Goal: Task Accomplishment & Management: Use online tool/utility

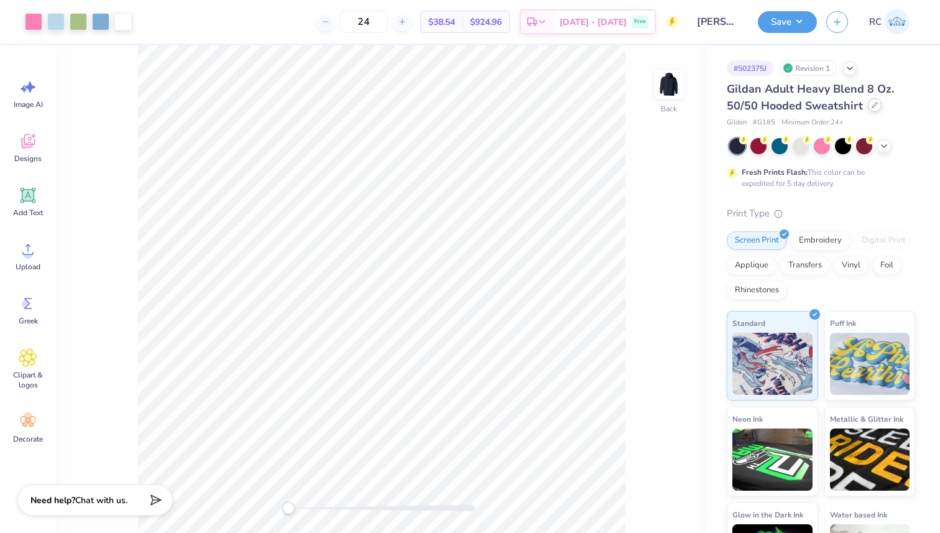
click at [873, 100] on div at bounding box center [875, 105] width 14 height 14
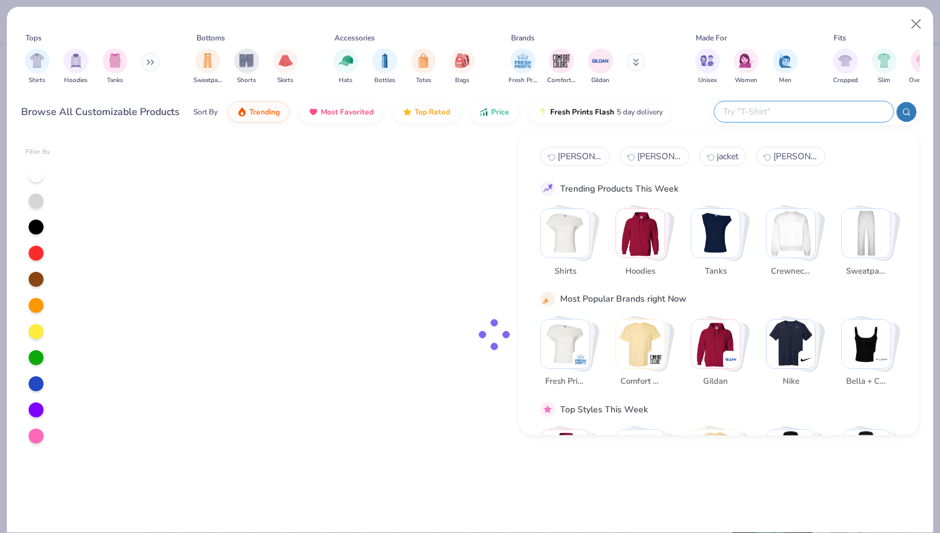
click at [823, 108] on input "text" at bounding box center [803, 111] width 163 height 14
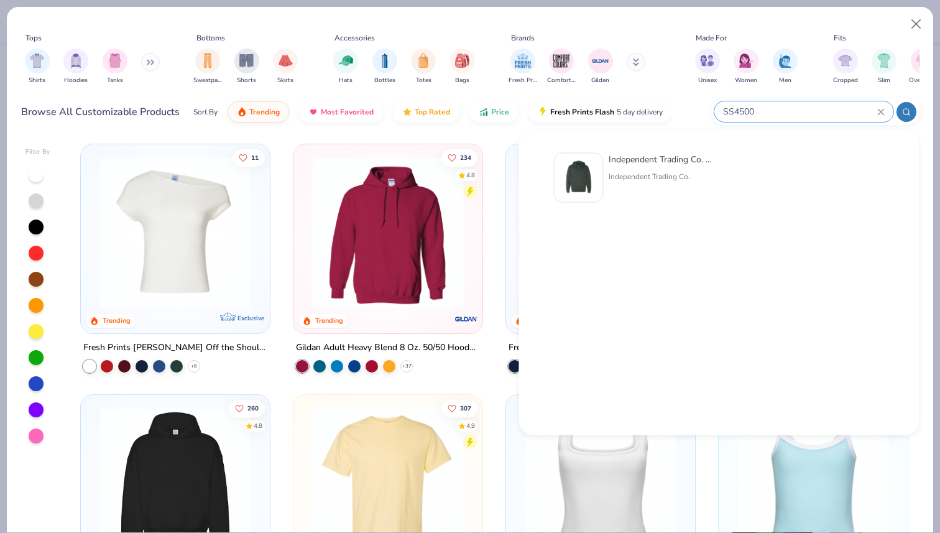
type input "SS4500"
click at [632, 158] on div "Independent Trading Co. Midweight Hooded Sweatshirt" at bounding box center [661, 159] width 104 height 13
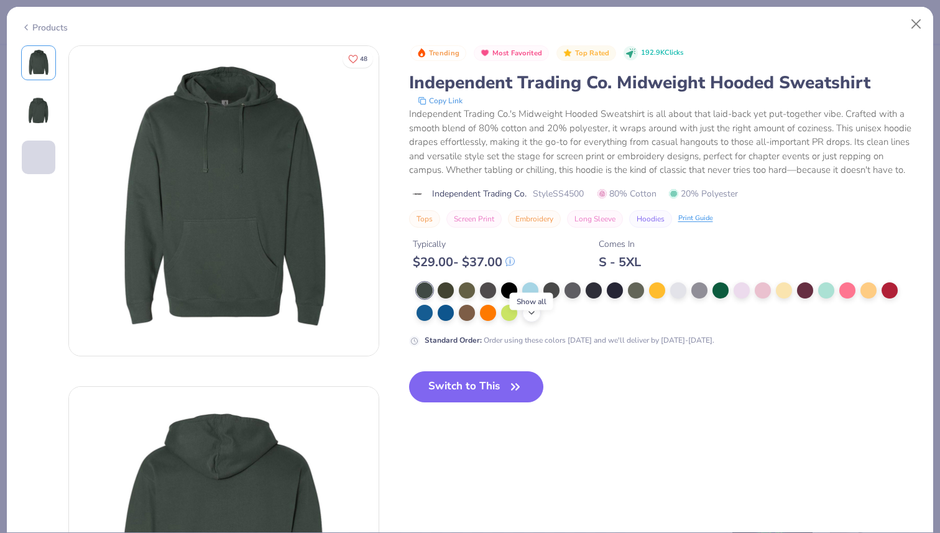
click at [533, 318] on icon at bounding box center [532, 313] width 10 height 10
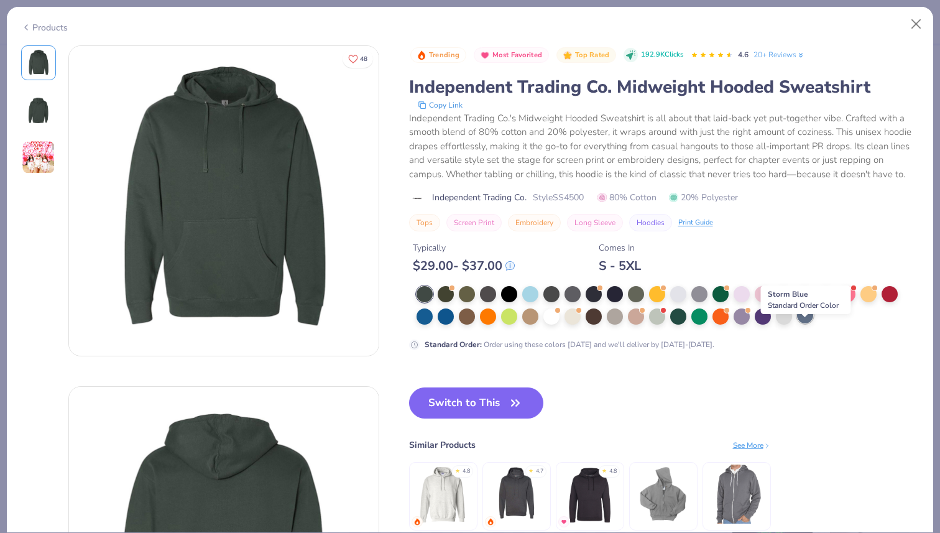
click at [799, 323] on div at bounding box center [805, 315] width 16 height 16
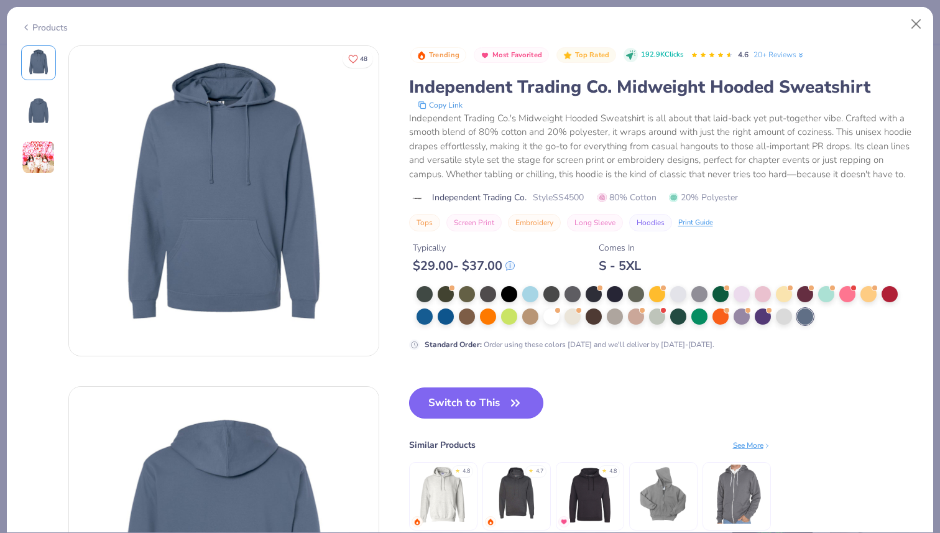
click at [487, 418] on button "Switch to This" at bounding box center [476, 402] width 135 height 31
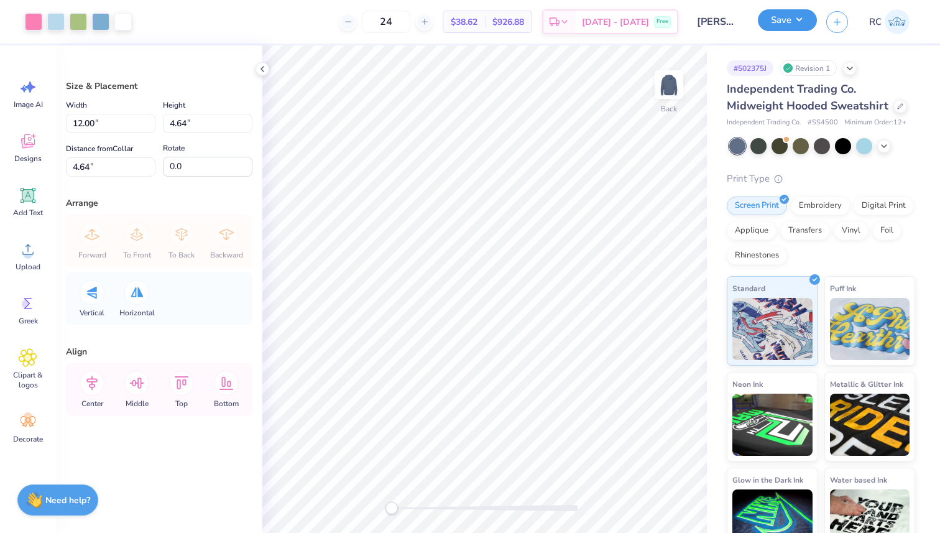
click at [800, 21] on button "Save" at bounding box center [787, 20] width 59 height 22
click at [113, 167] on input "4.64" at bounding box center [111, 166] width 90 height 19
type input "4"
type input "3"
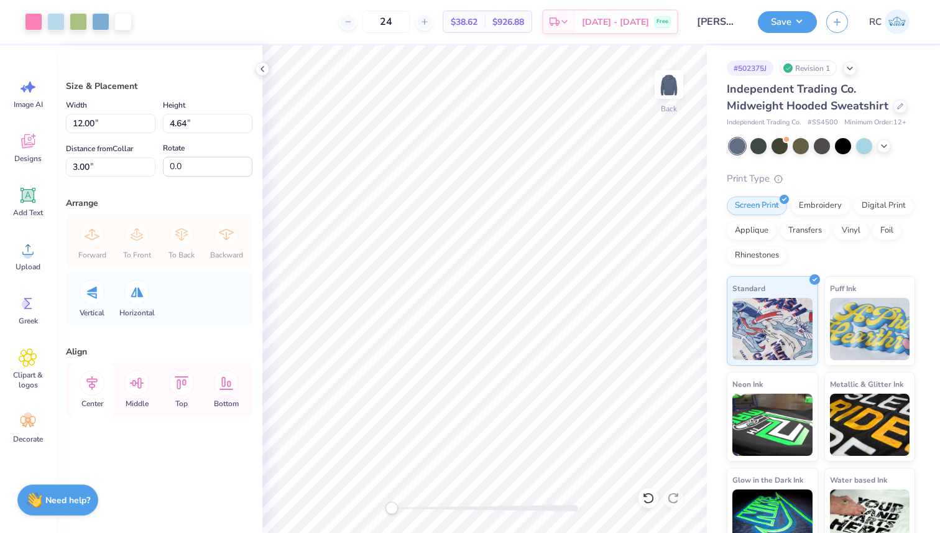
click at [94, 381] on icon at bounding box center [91, 383] width 11 height 14
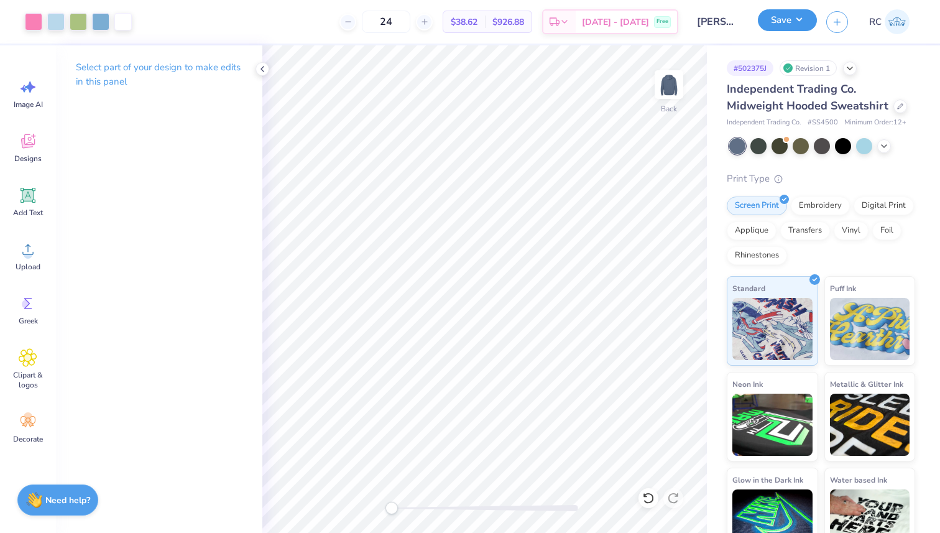
click at [809, 16] on button "Save" at bounding box center [787, 20] width 59 height 22
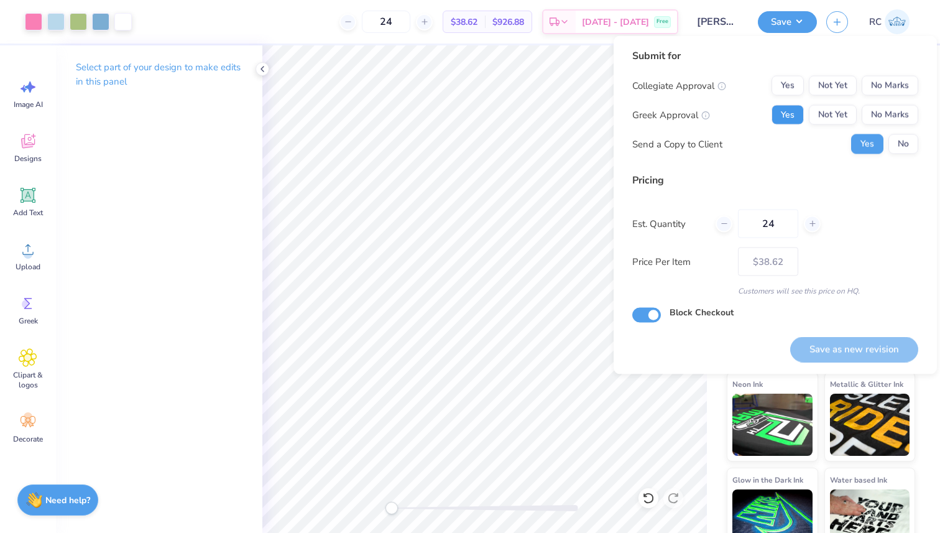
click at [795, 116] on button "Yes" at bounding box center [788, 115] width 32 height 20
click at [910, 78] on button "No Marks" at bounding box center [890, 86] width 57 height 20
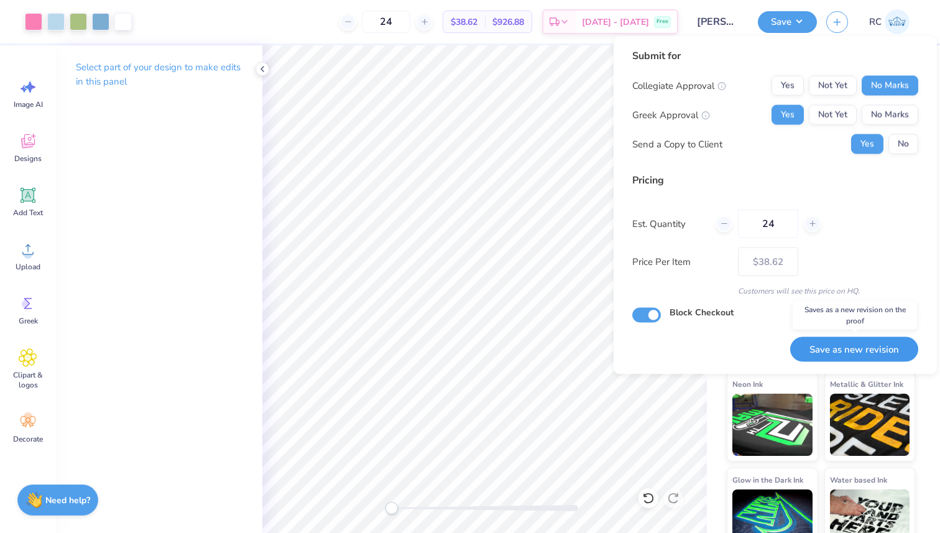
click at [892, 347] on button "Save as new revision" at bounding box center [854, 348] width 128 height 25
type input "$38.62"
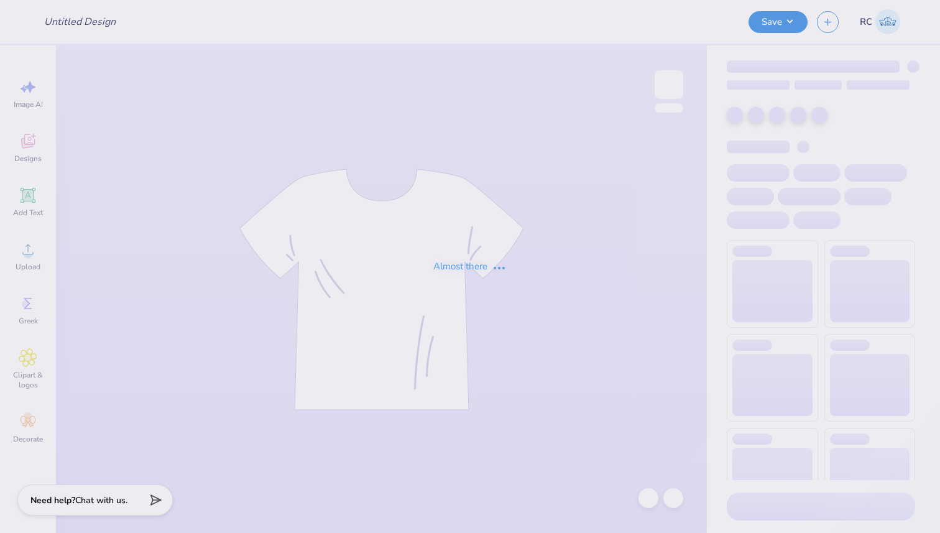
type input "NSSLHA Fundraiser Shirts 2025"
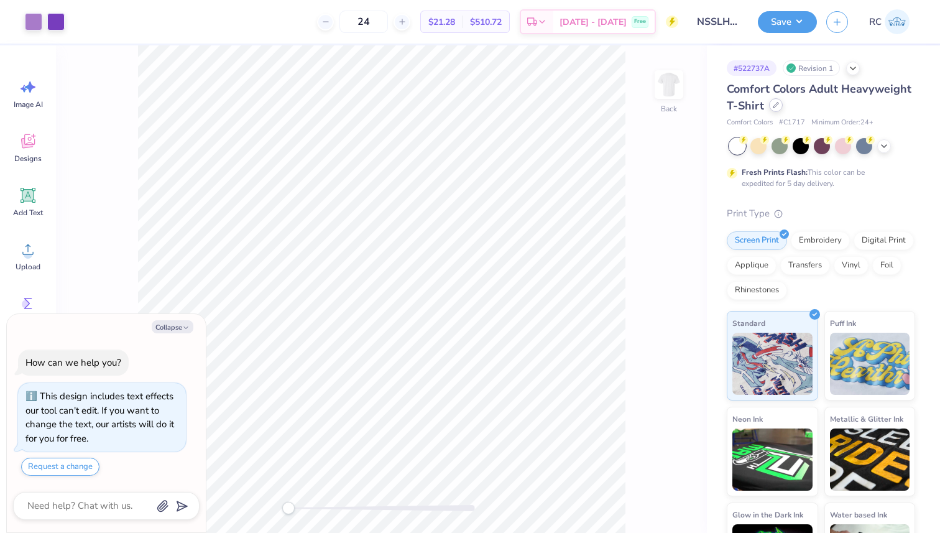
click at [783, 107] on div at bounding box center [776, 105] width 14 height 14
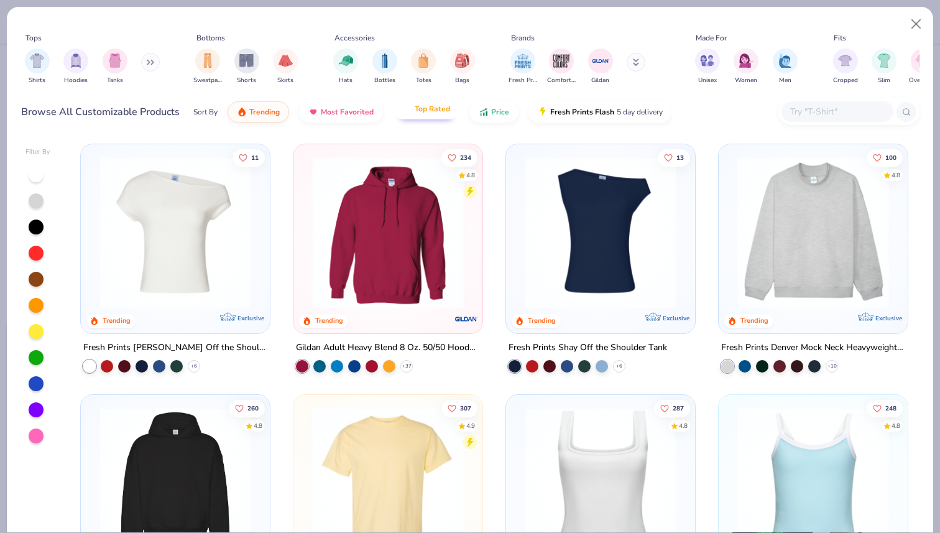
type textarea "x"
click at [800, 109] on input "text" at bounding box center [837, 111] width 96 height 14
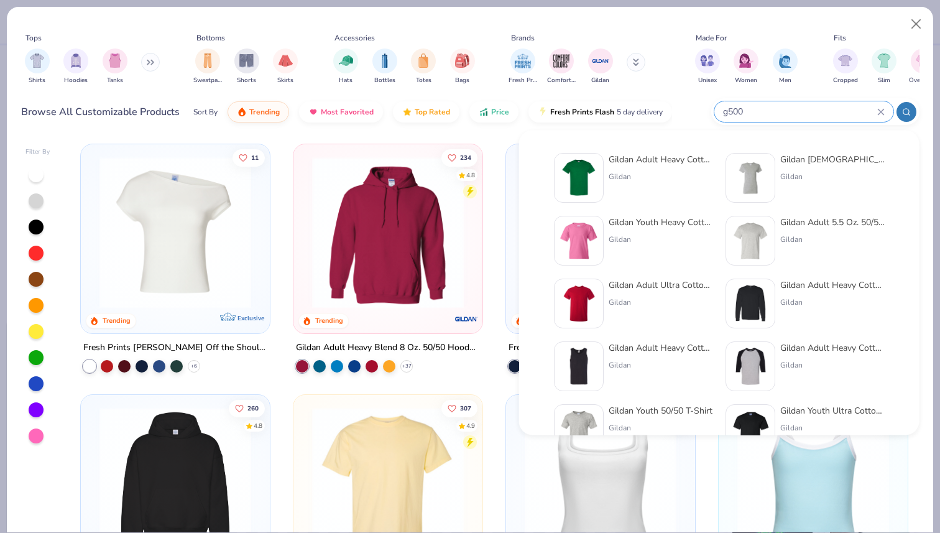
type input "g500"
click at [633, 174] on div "Gildan" at bounding box center [661, 176] width 104 height 11
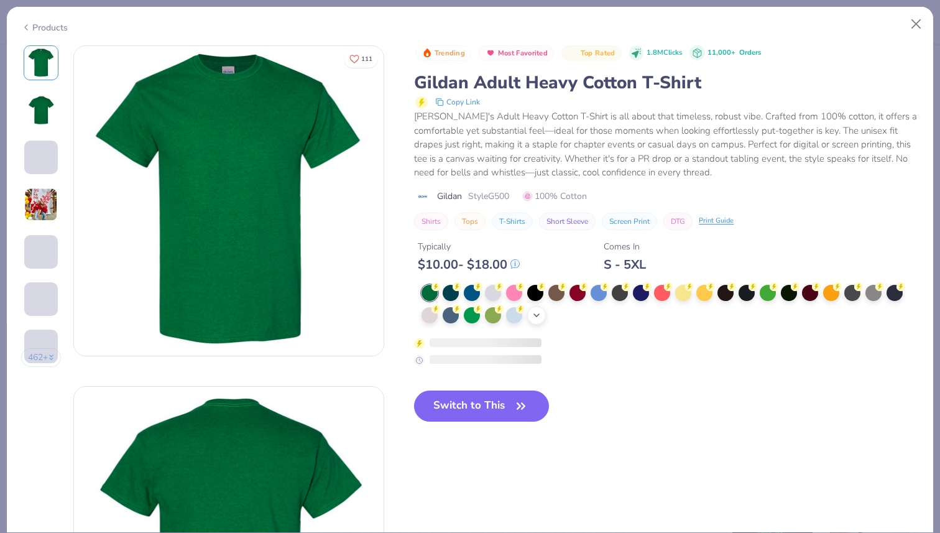
click at [545, 315] on div "+ 22" at bounding box center [536, 315] width 19 height 19
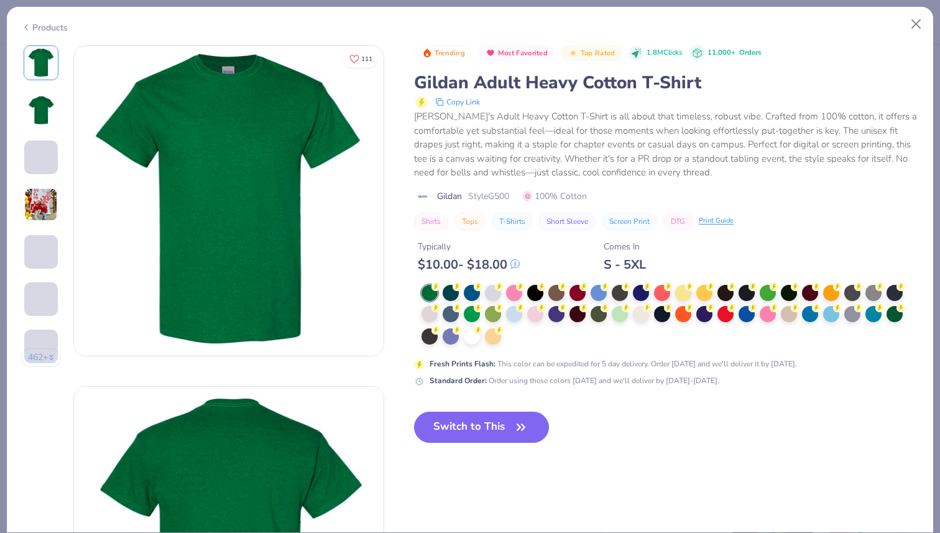
click at [518, 336] on div at bounding box center [667, 315] width 490 height 61
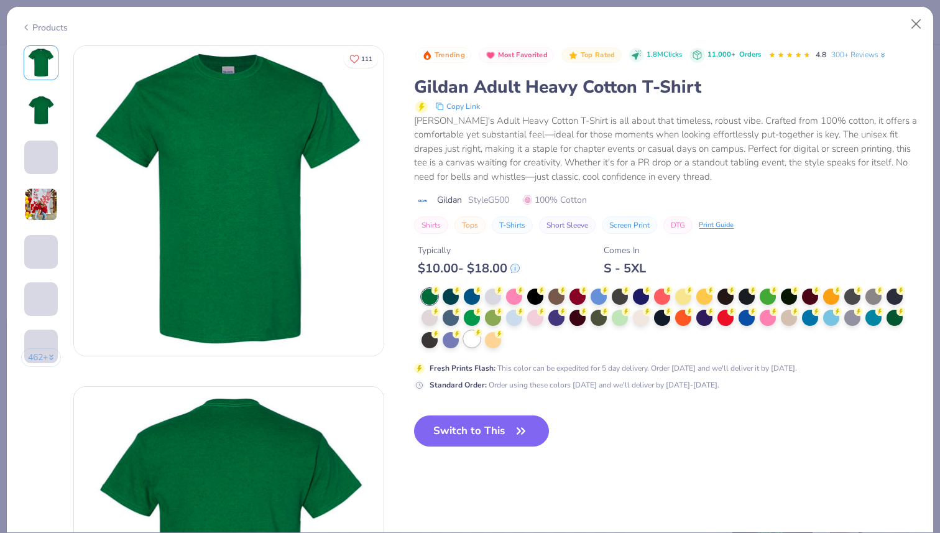
click at [472, 339] on div at bounding box center [472, 339] width 16 height 16
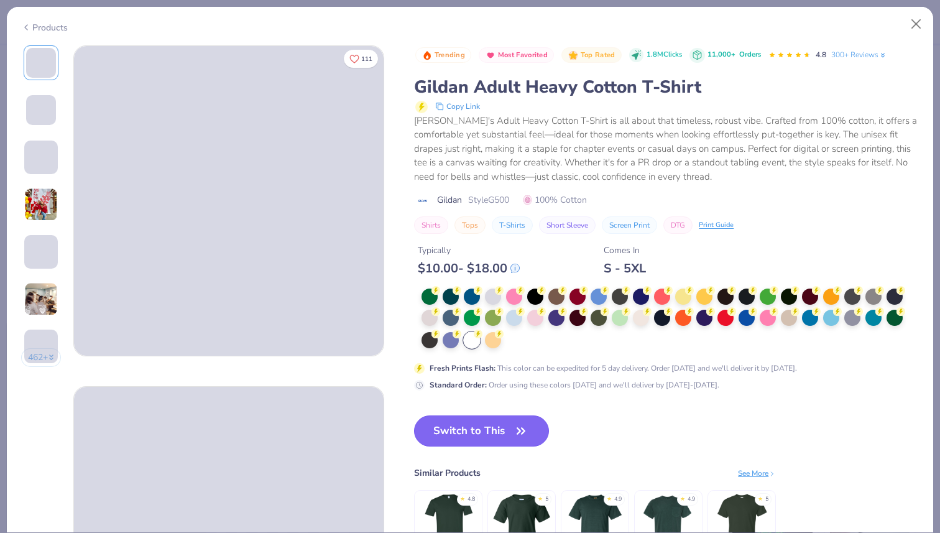
click at [477, 429] on button "Switch to This" at bounding box center [481, 430] width 135 height 31
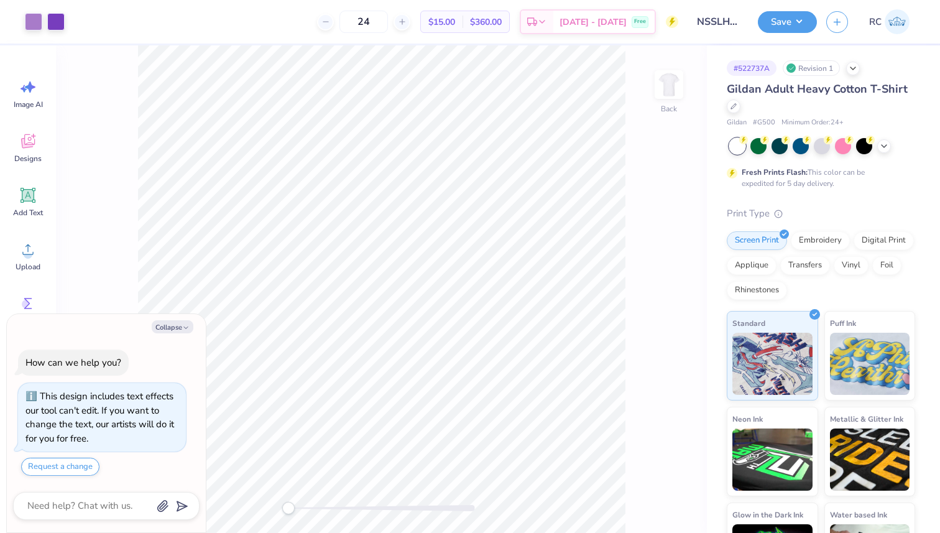
type textarea "x"
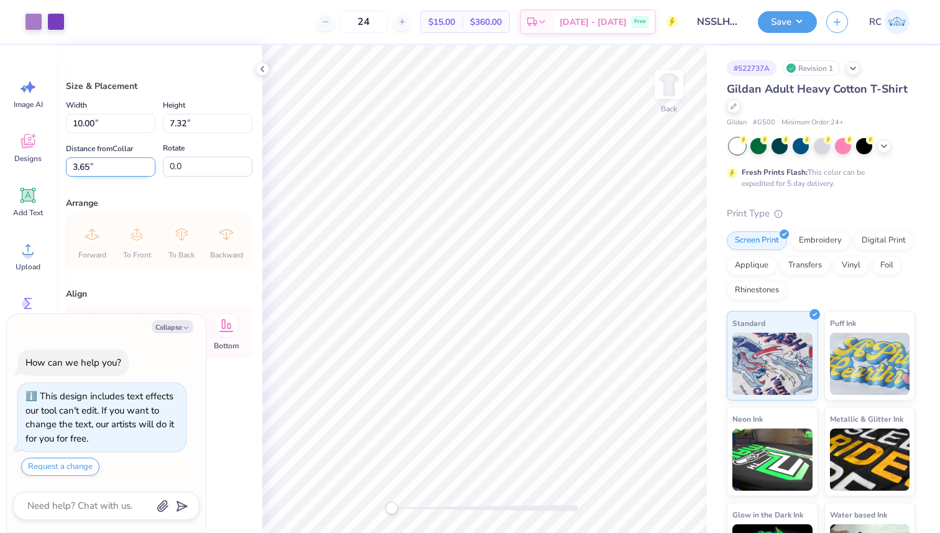
click at [103, 168] on input "3.65" at bounding box center [111, 166] width 90 height 19
type input "33"
type textarea "x"
type input "1"
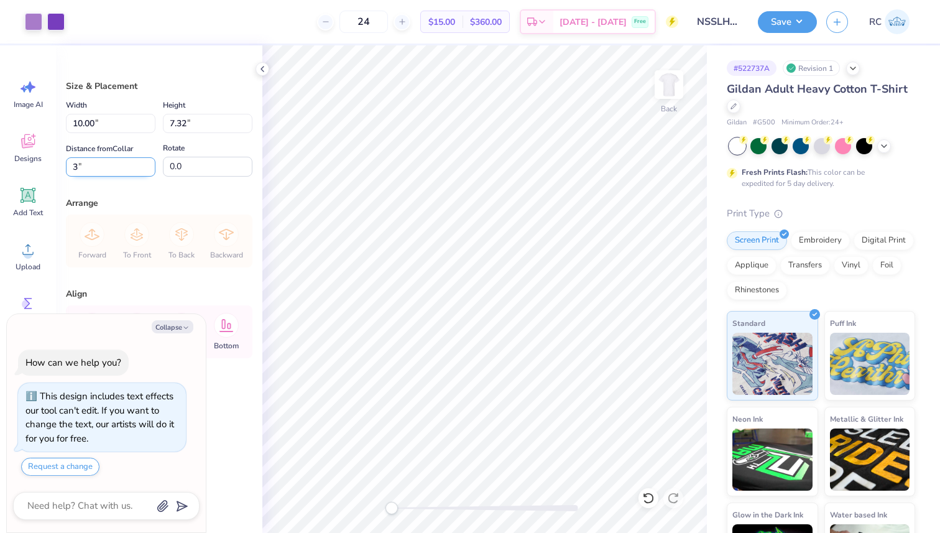
type input "3"
type textarea "x"
type input "3.00"
click at [183, 328] on icon "button" at bounding box center [185, 327] width 7 height 7
type textarea "x"
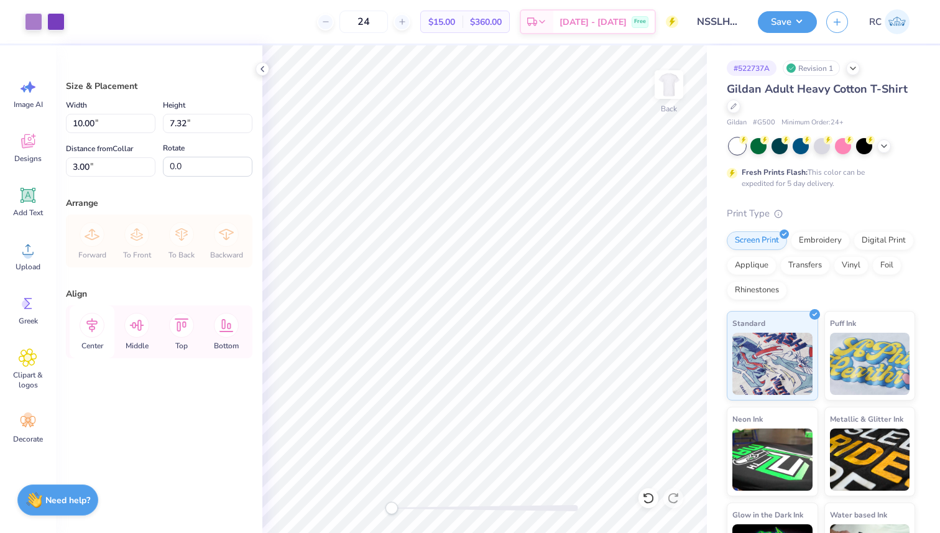
click at [91, 333] on icon at bounding box center [92, 325] width 25 height 25
click at [797, 30] on button "Save" at bounding box center [787, 20] width 59 height 22
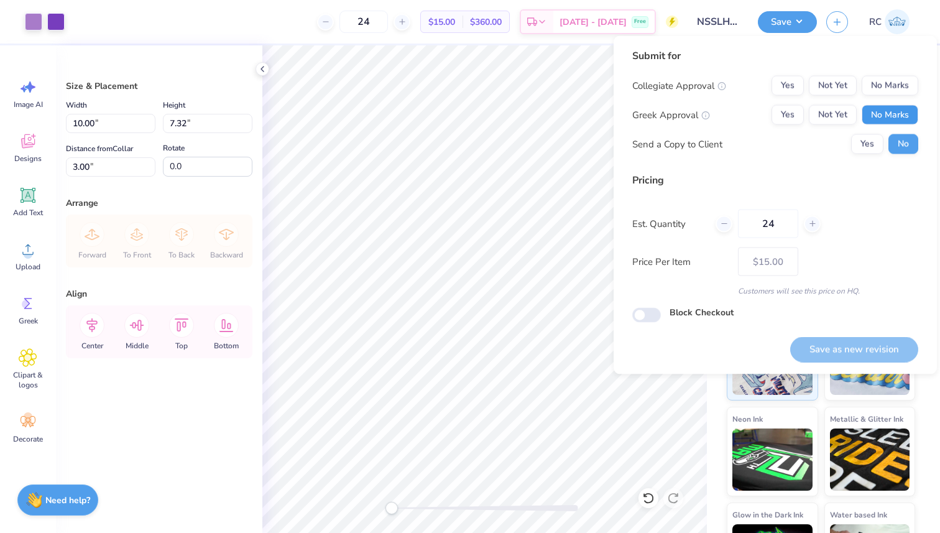
click at [893, 111] on button "No Marks" at bounding box center [890, 115] width 57 height 20
click at [903, 86] on button "No Marks" at bounding box center [890, 86] width 57 height 20
click at [880, 345] on button "Save as new revision" at bounding box center [854, 348] width 128 height 25
type input "$15.00"
click at [799, 91] on button "Yes" at bounding box center [788, 86] width 32 height 20
